Goal: Task Accomplishment & Management: Complete application form

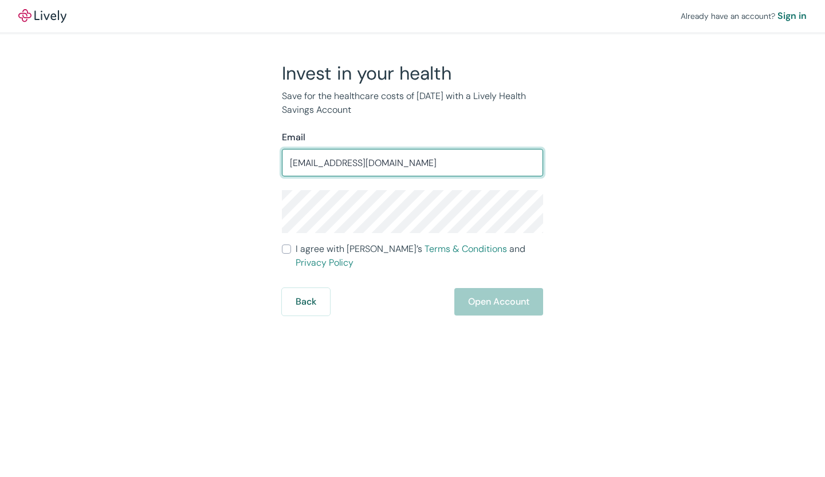
type input "[EMAIL_ADDRESS][DOMAIN_NAME]"
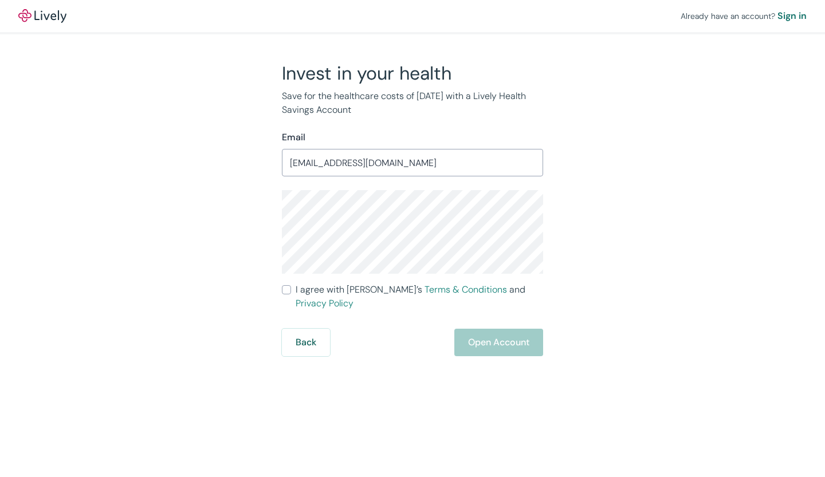
click at [284, 289] on input "I agree with Lively’s Terms & Conditions and Privacy Policy" at bounding box center [286, 289] width 9 height 9
checkbox input "true"
click at [473, 336] on button "Open Account" at bounding box center [498, 342] width 89 height 27
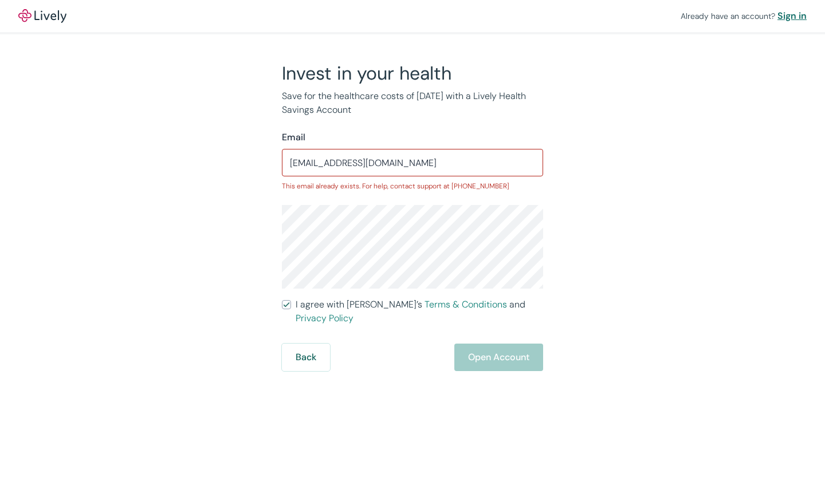
click at [796, 19] on div "Sign in" at bounding box center [791, 16] width 29 height 14
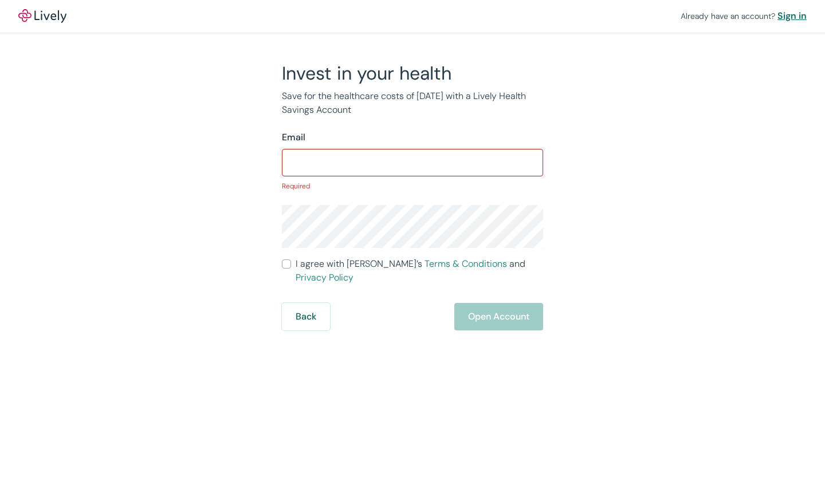
click at [789, 15] on div "Sign in" at bounding box center [791, 16] width 29 height 14
